Goal: Find specific page/section: Find specific page/section

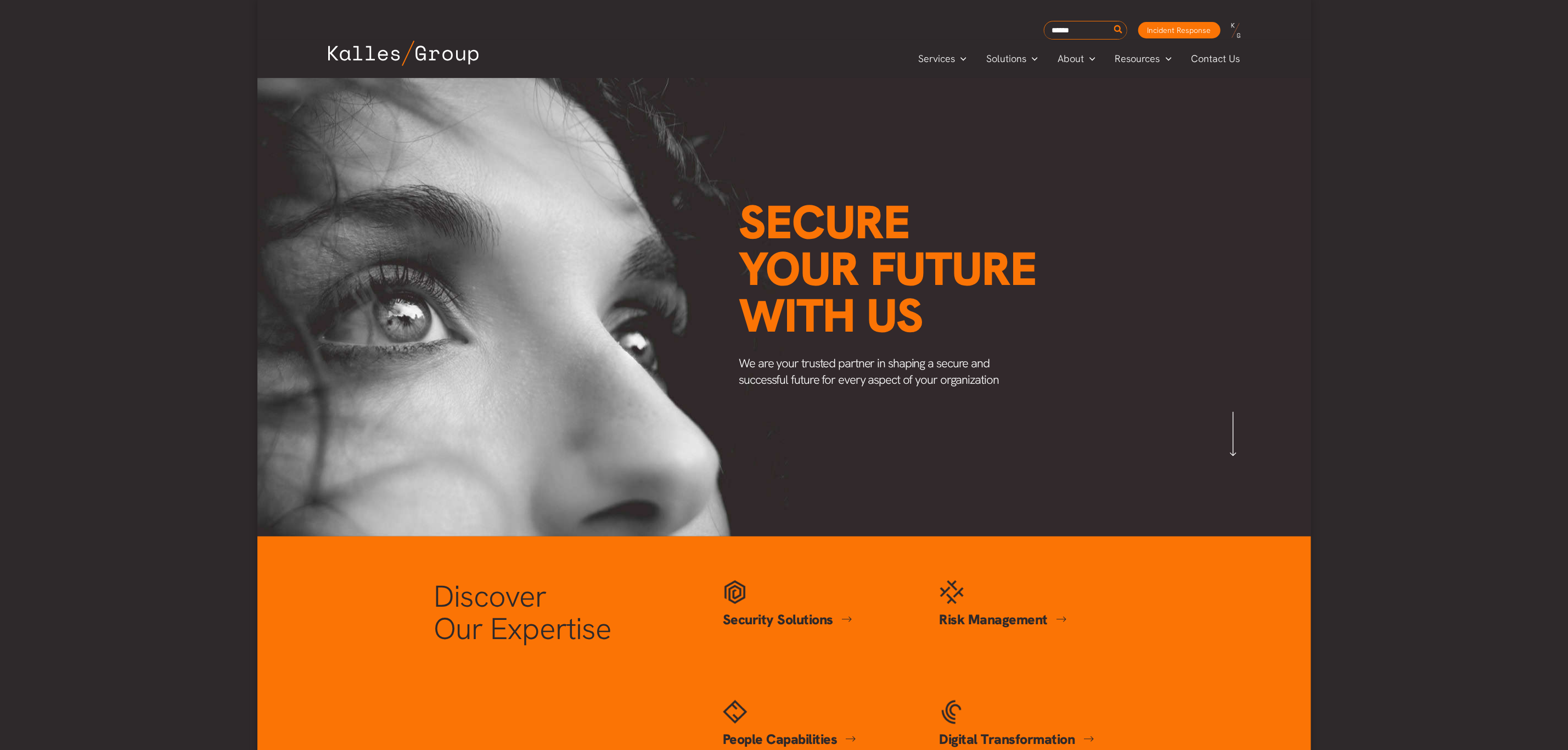
scroll to position [0, 1284]
click at [1077, 132] on span "Careers" at bounding box center [1076, 131] width 35 height 13
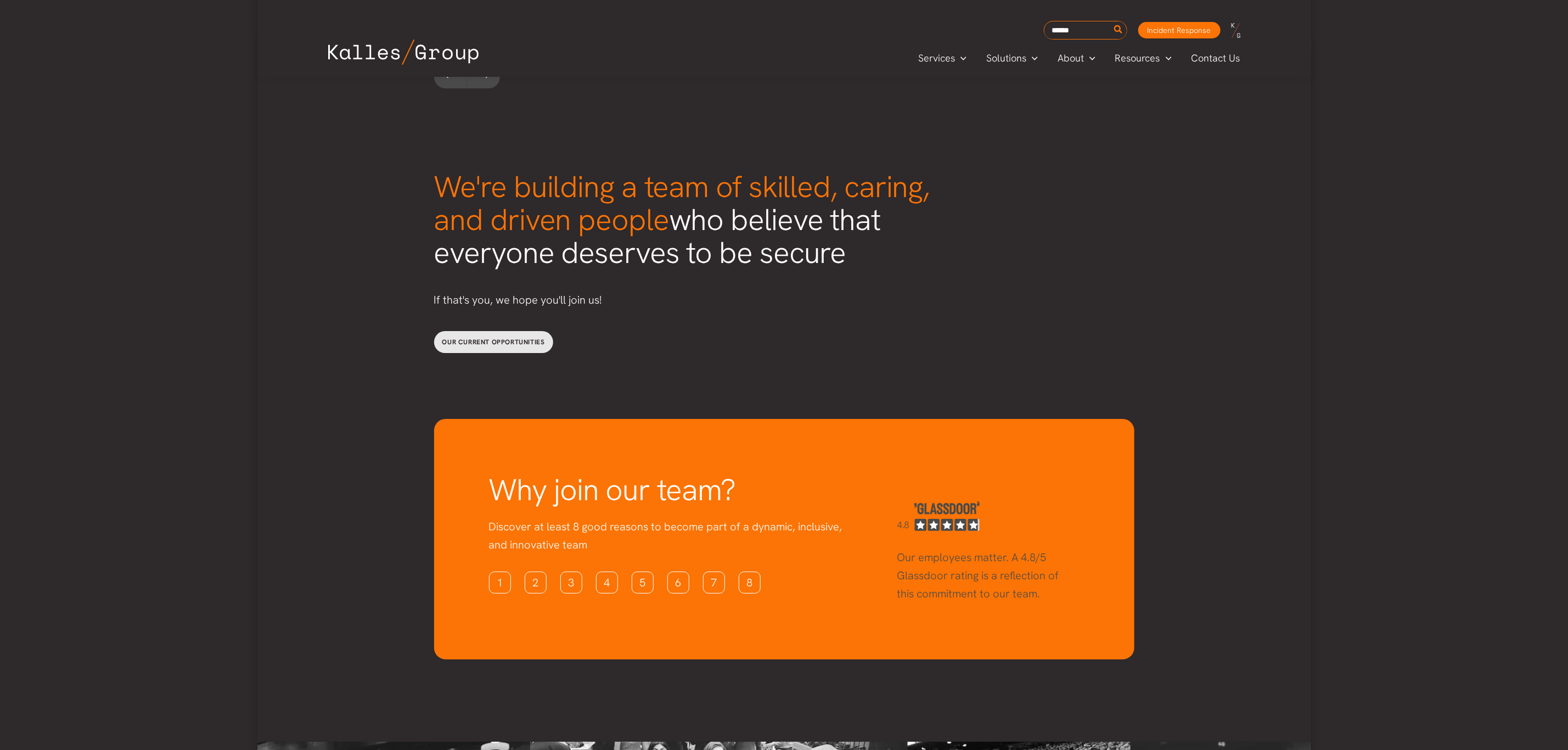
click at [494, 338] on span "Our current opportunities" at bounding box center [494, 342] width 103 height 9
